Goal: Information Seeking & Learning: Learn about a topic

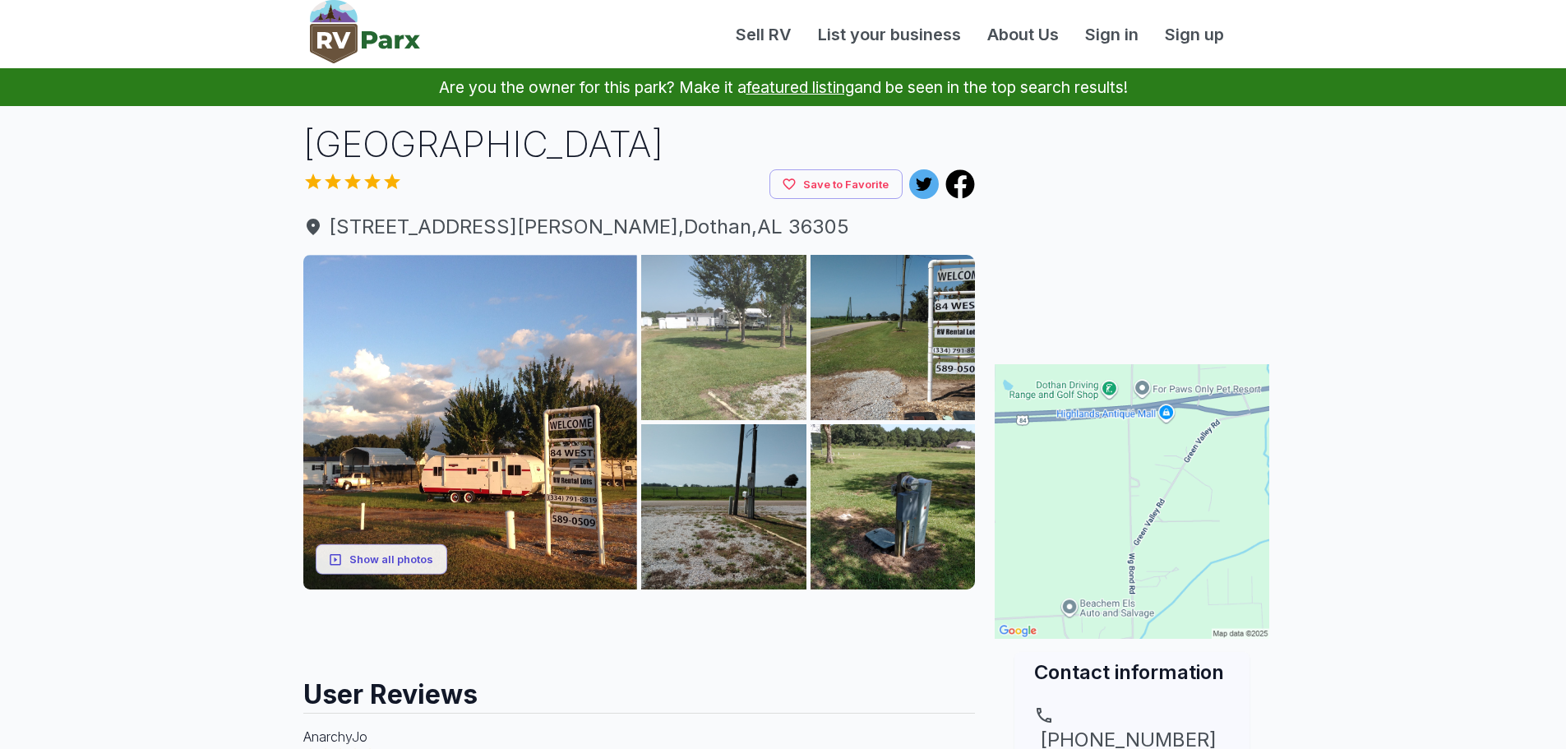
click at [738, 367] on img at bounding box center [723, 337] width 165 height 165
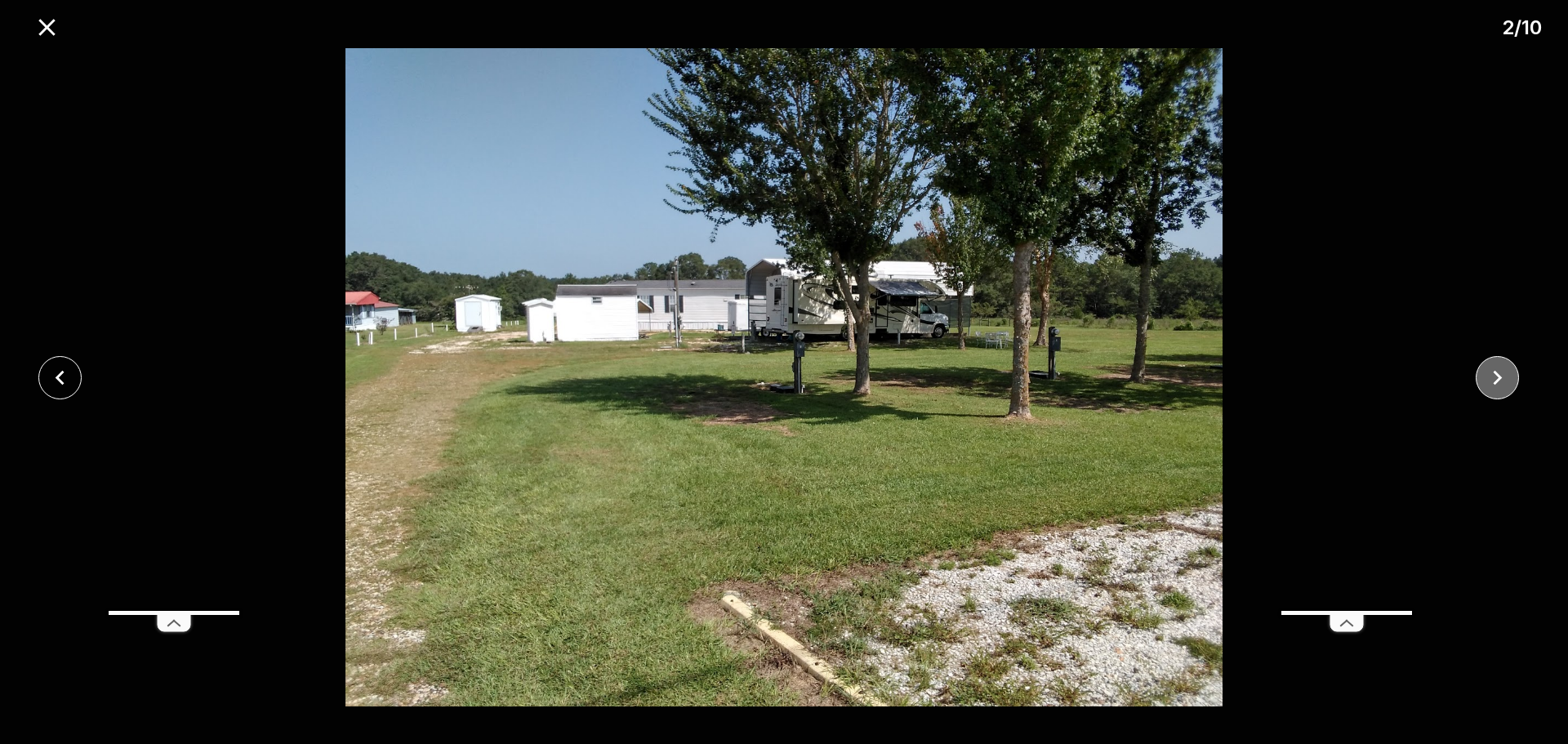
click at [1508, 378] on icon "close" at bounding box center [1497, 377] width 29 height 29
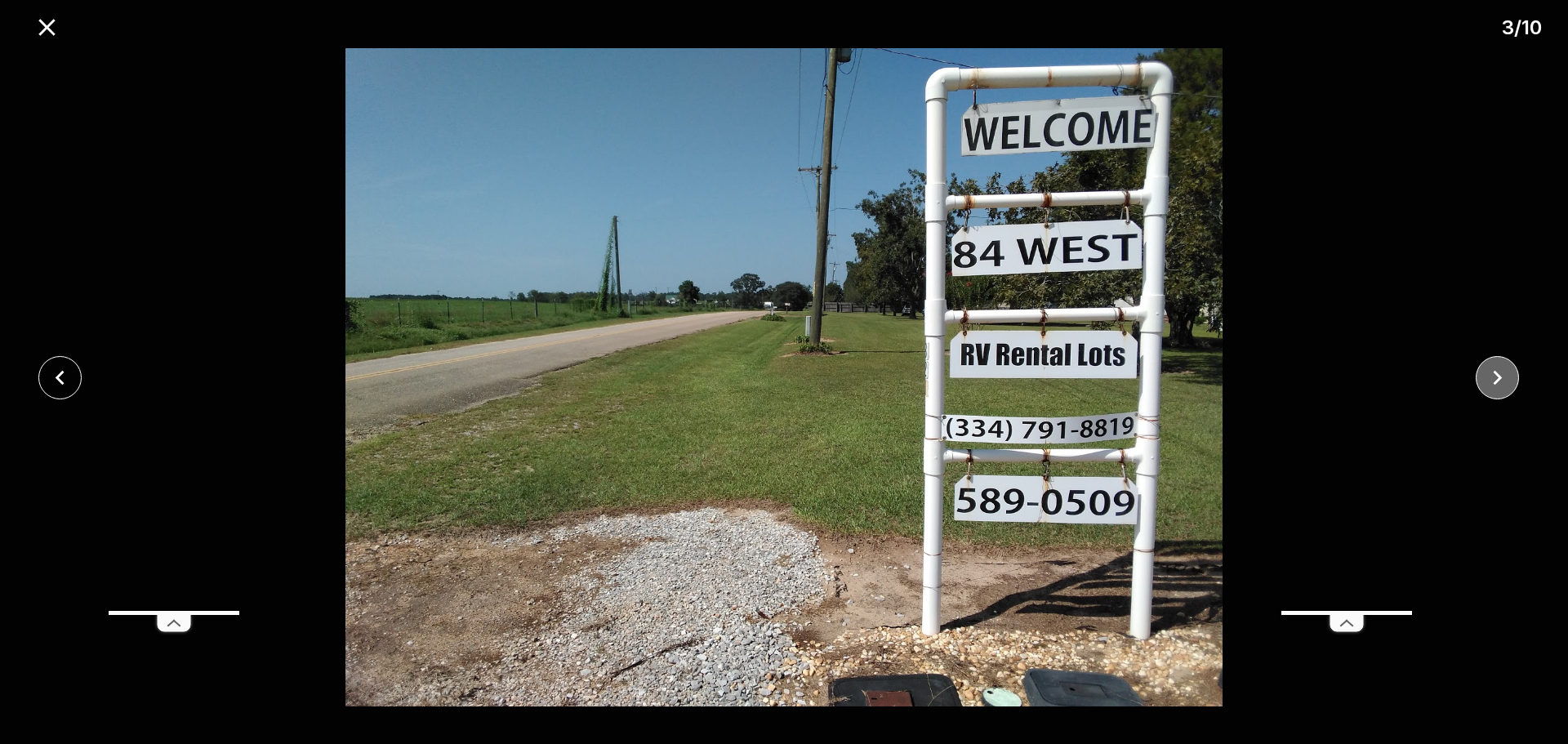
click at [1507, 378] on icon "close" at bounding box center [1497, 377] width 29 height 29
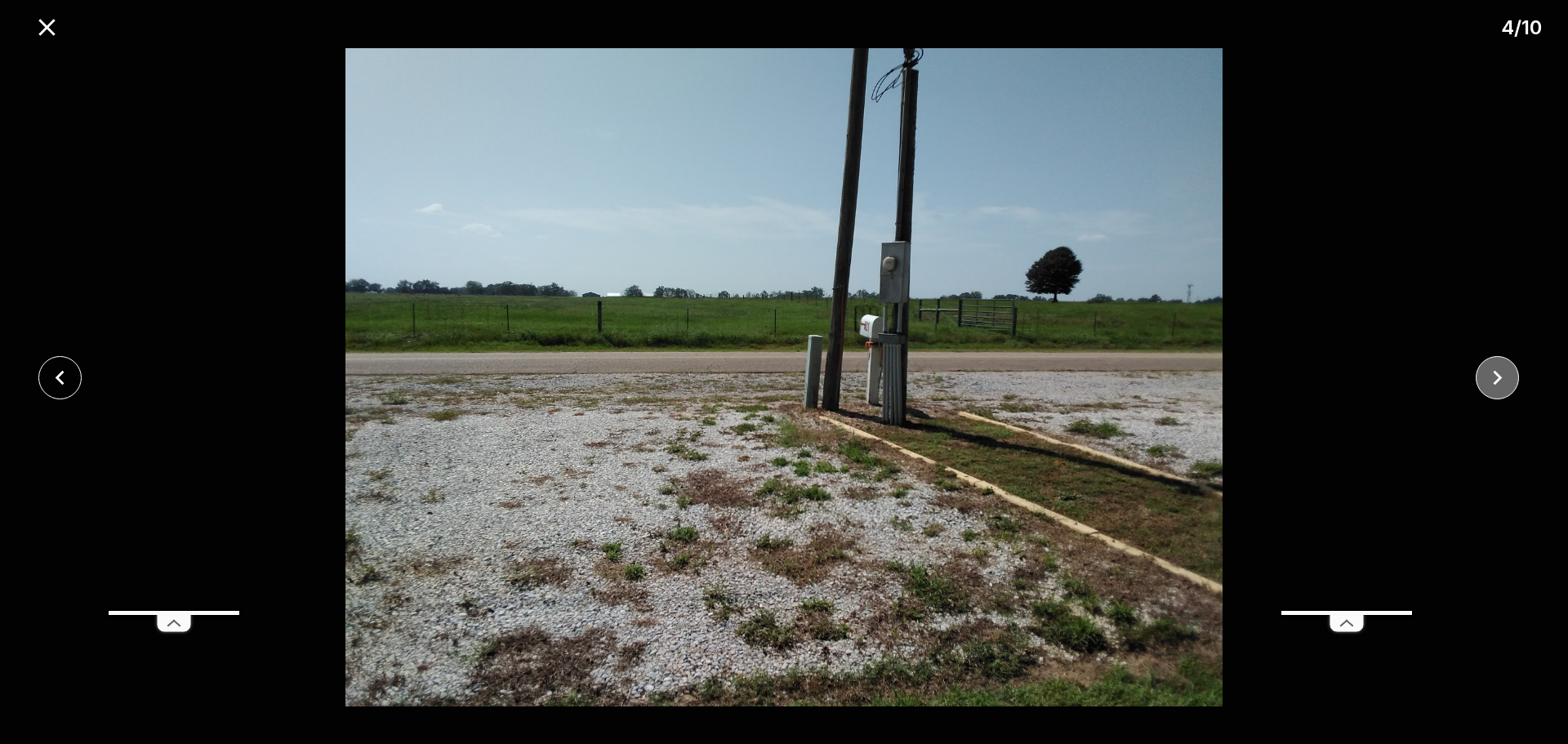
click at [1507, 378] on icon "close" at bounding box center [1497, 377] width 29 height 29
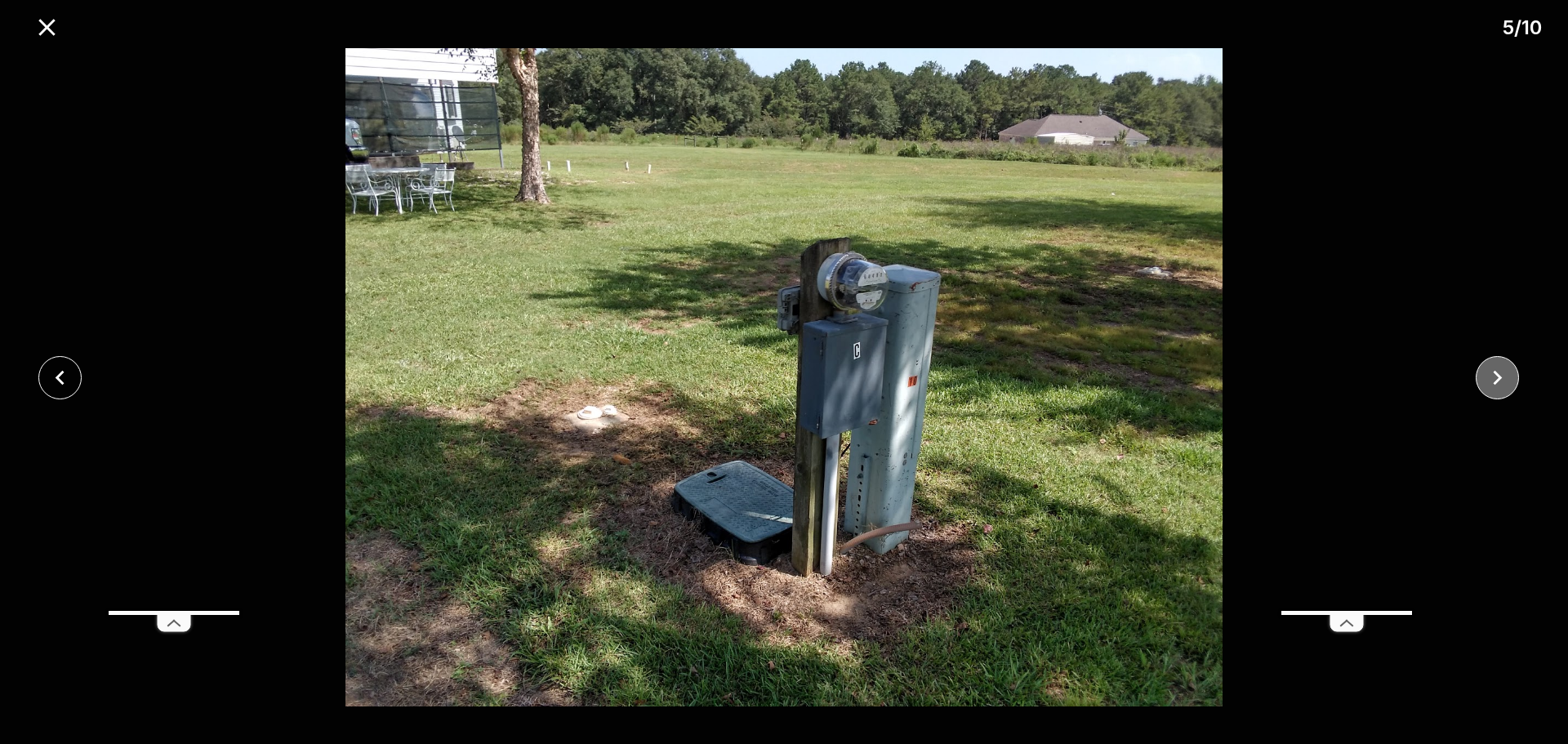
click at [1507, 378] on icon "close" at bounding box center [1497, 377] width 29 height 29
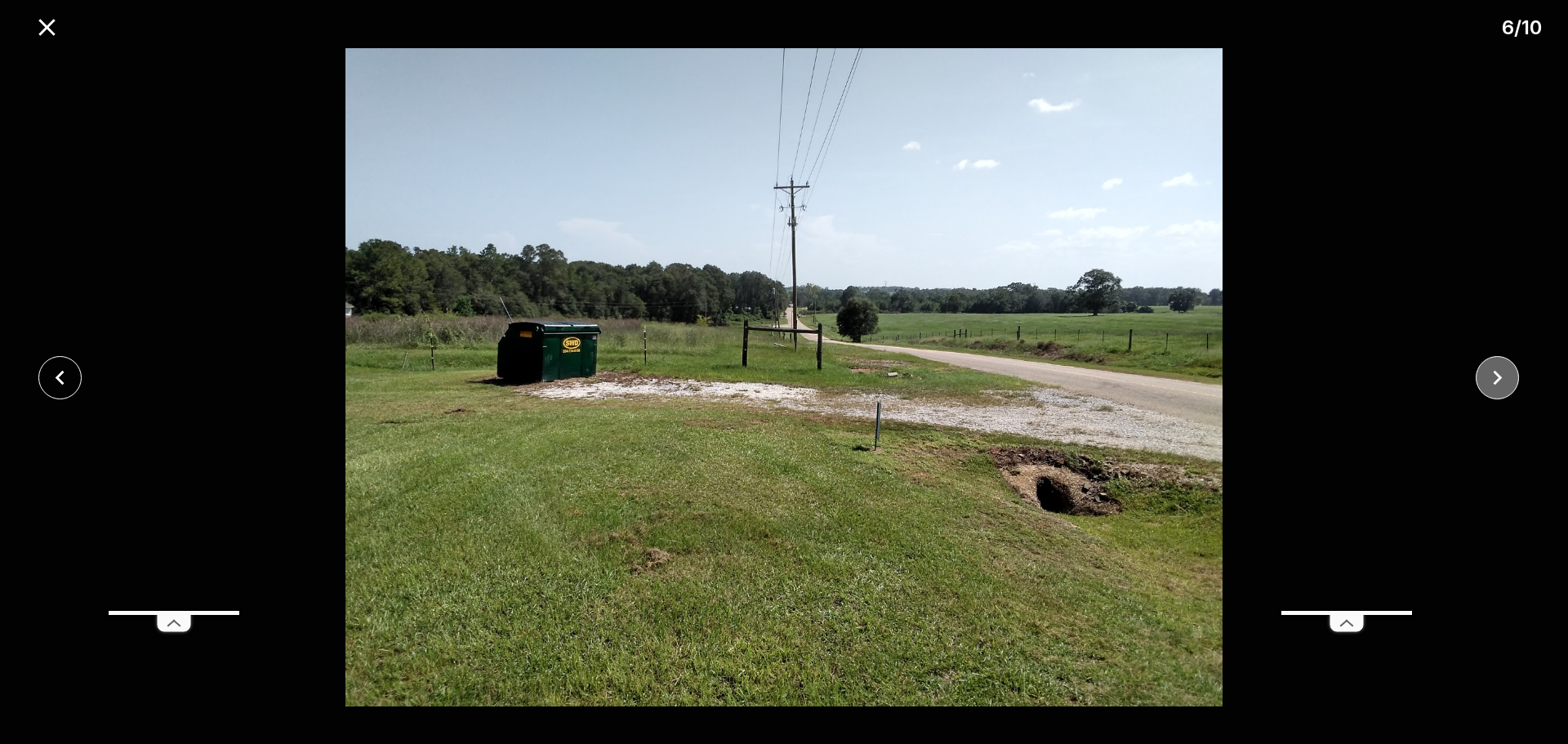
click at [1506, 378] on icon "close" at bounding box center [1497, 377] width 29 height 29
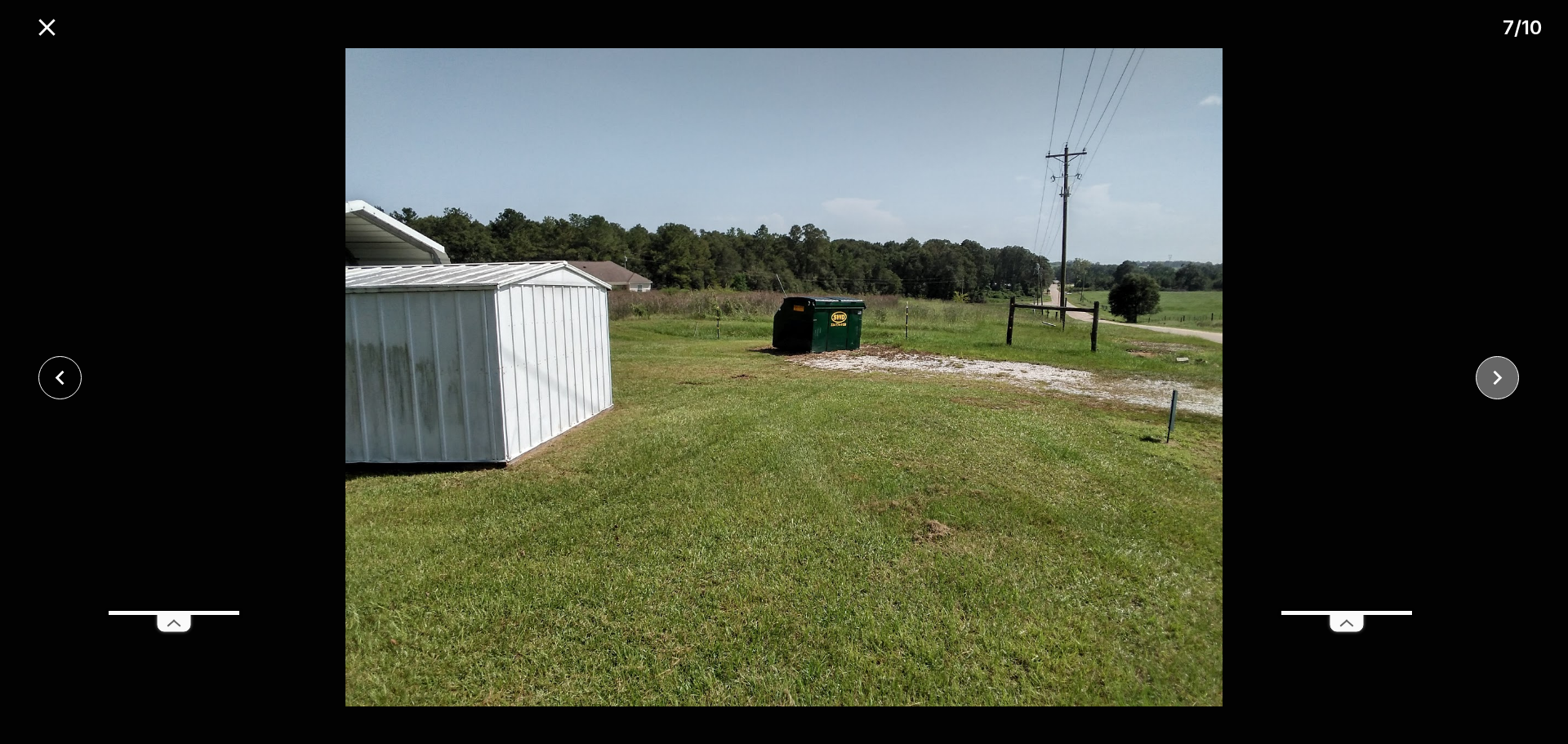
click at [1506, 378] on icon "close" at bounding box center [1497, 377] width 29 height 29
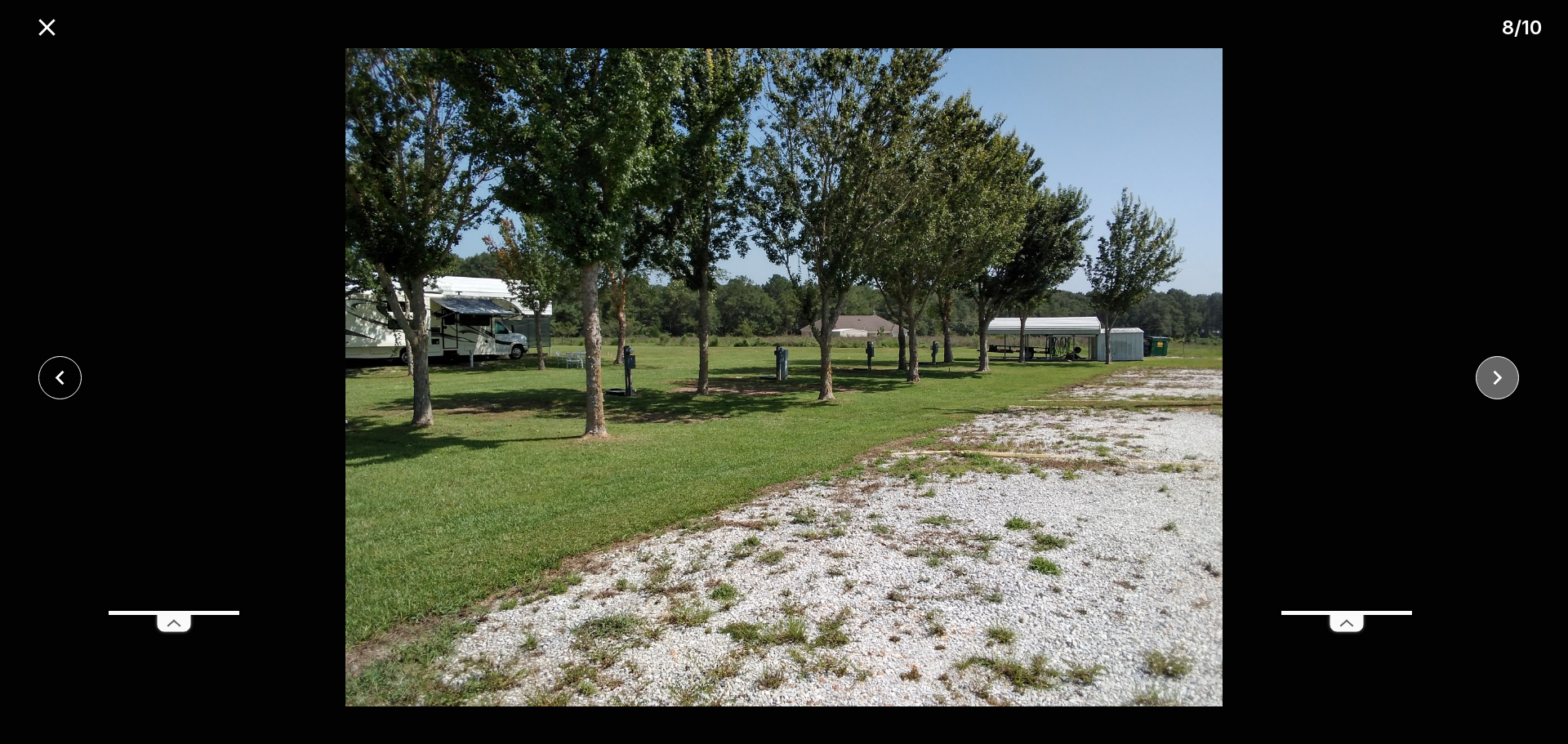
click at [1506, 378] on icon "close" at bounding box center [1497, 377] width 29 height 29
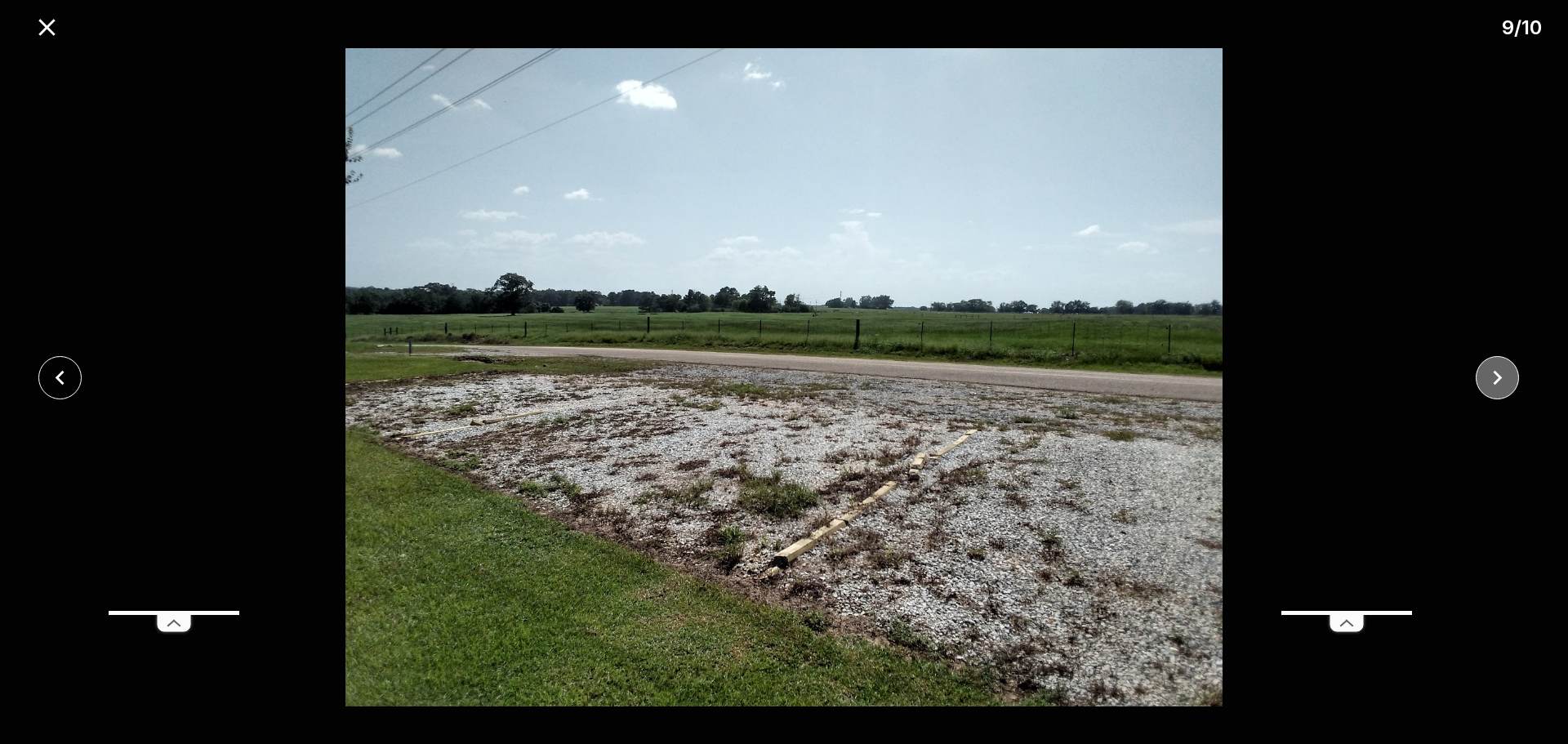
click at [1506, 378] on icon "close" at bounding box center [1497, 377] width 29 height 29
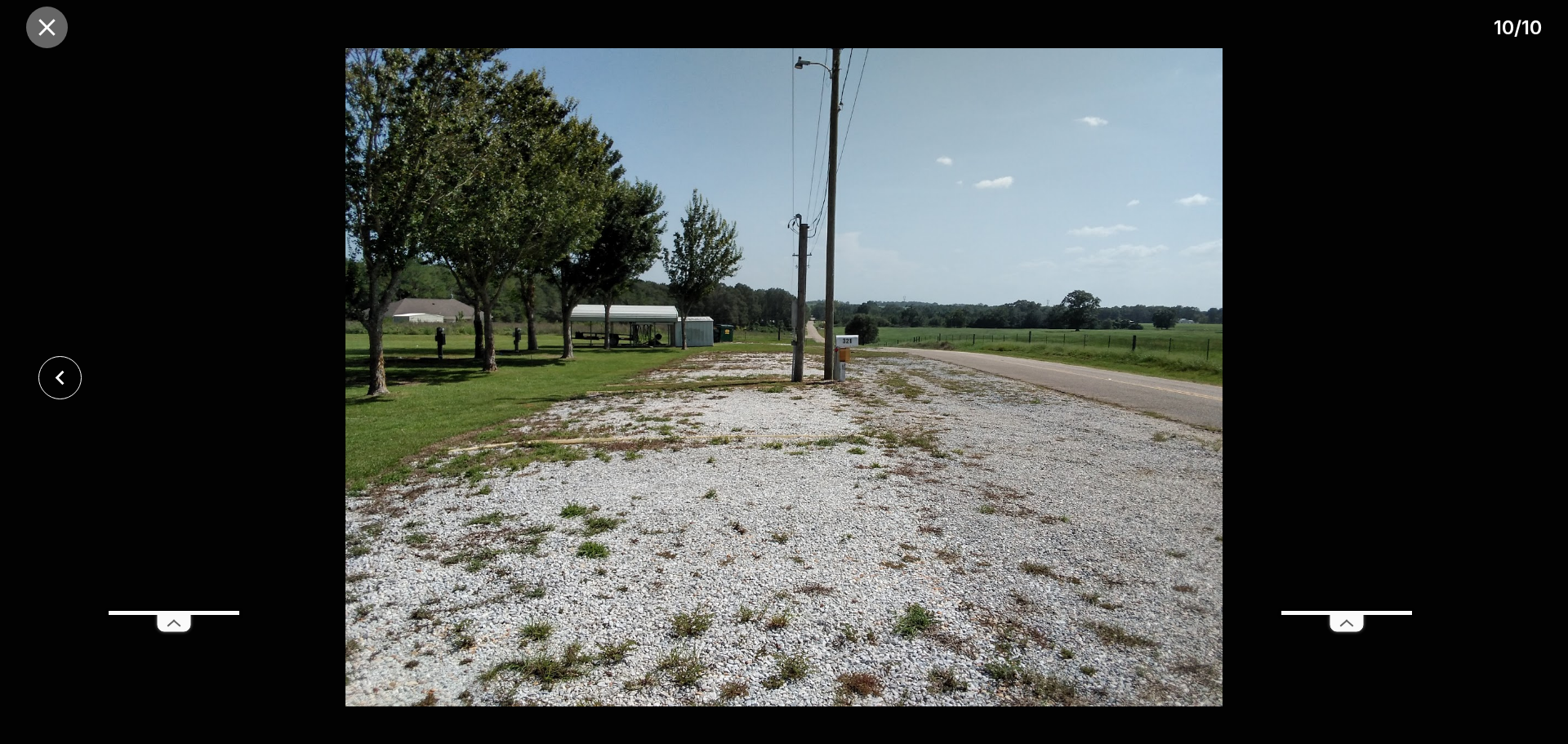
click at [62, 30] on button "close" at bounding box center [47, 28] width 42 height 42
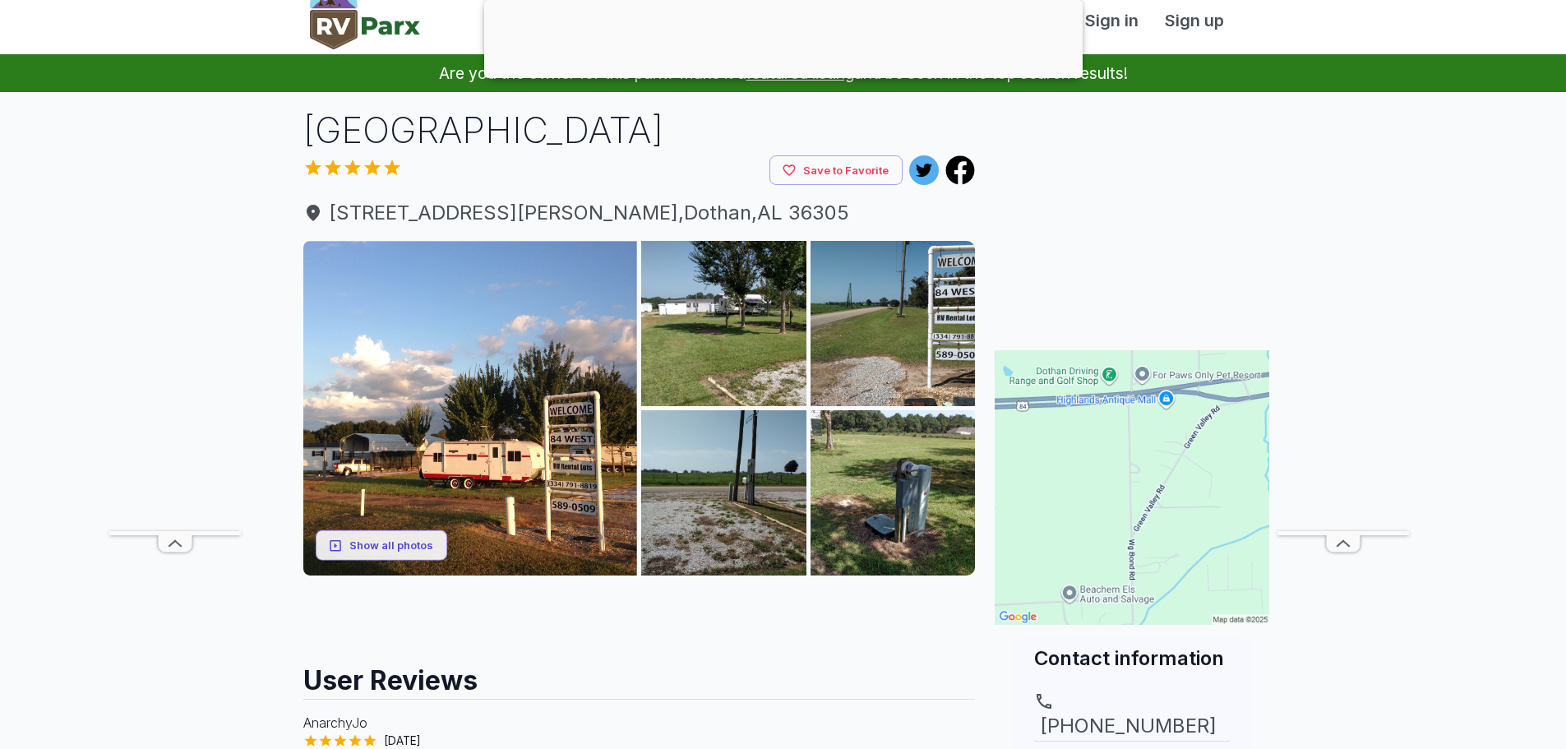
scroll to position [82, 0]
